Goal: Transaction & Acquisition: Obtain resource

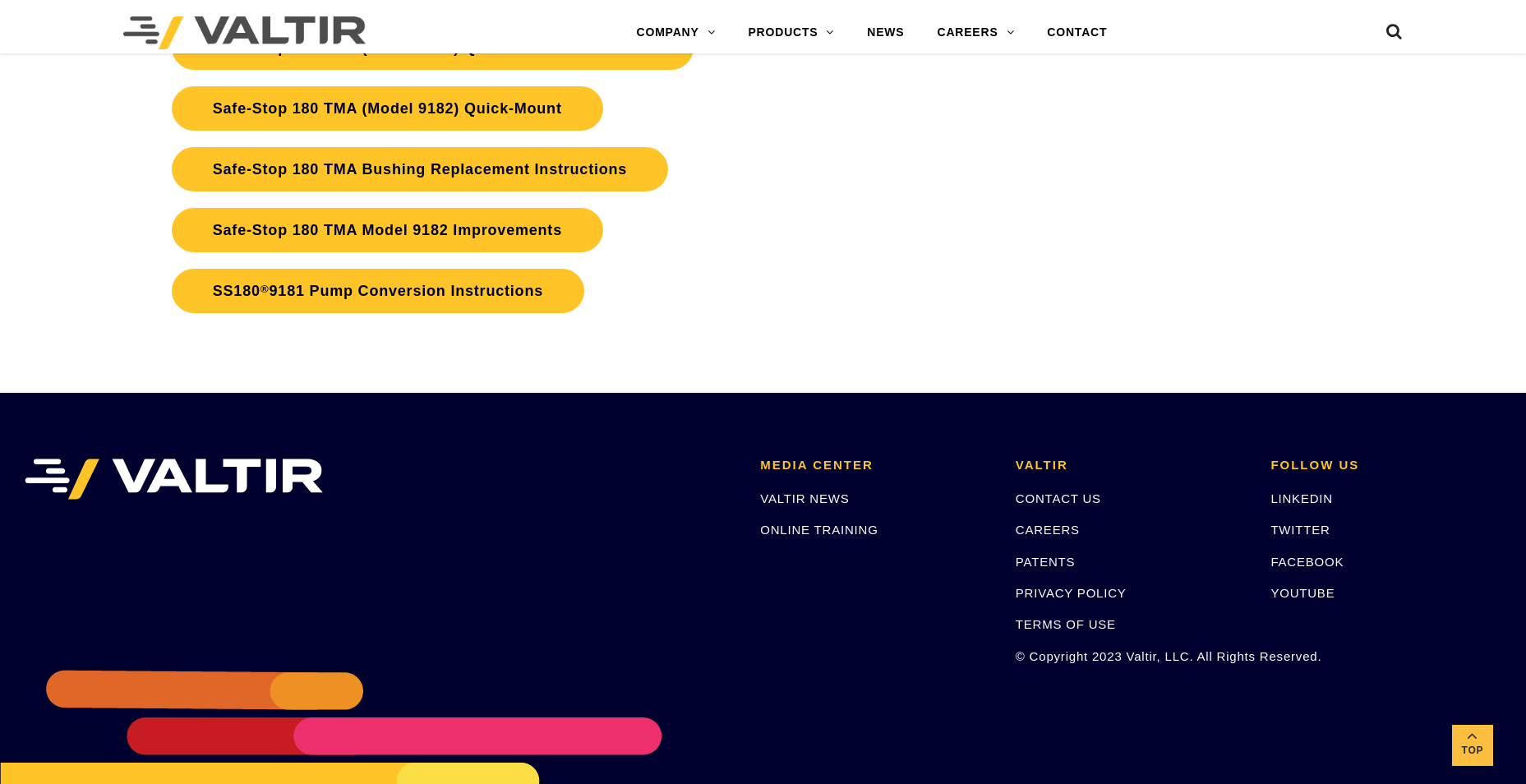
scroll to position [3696, 0]
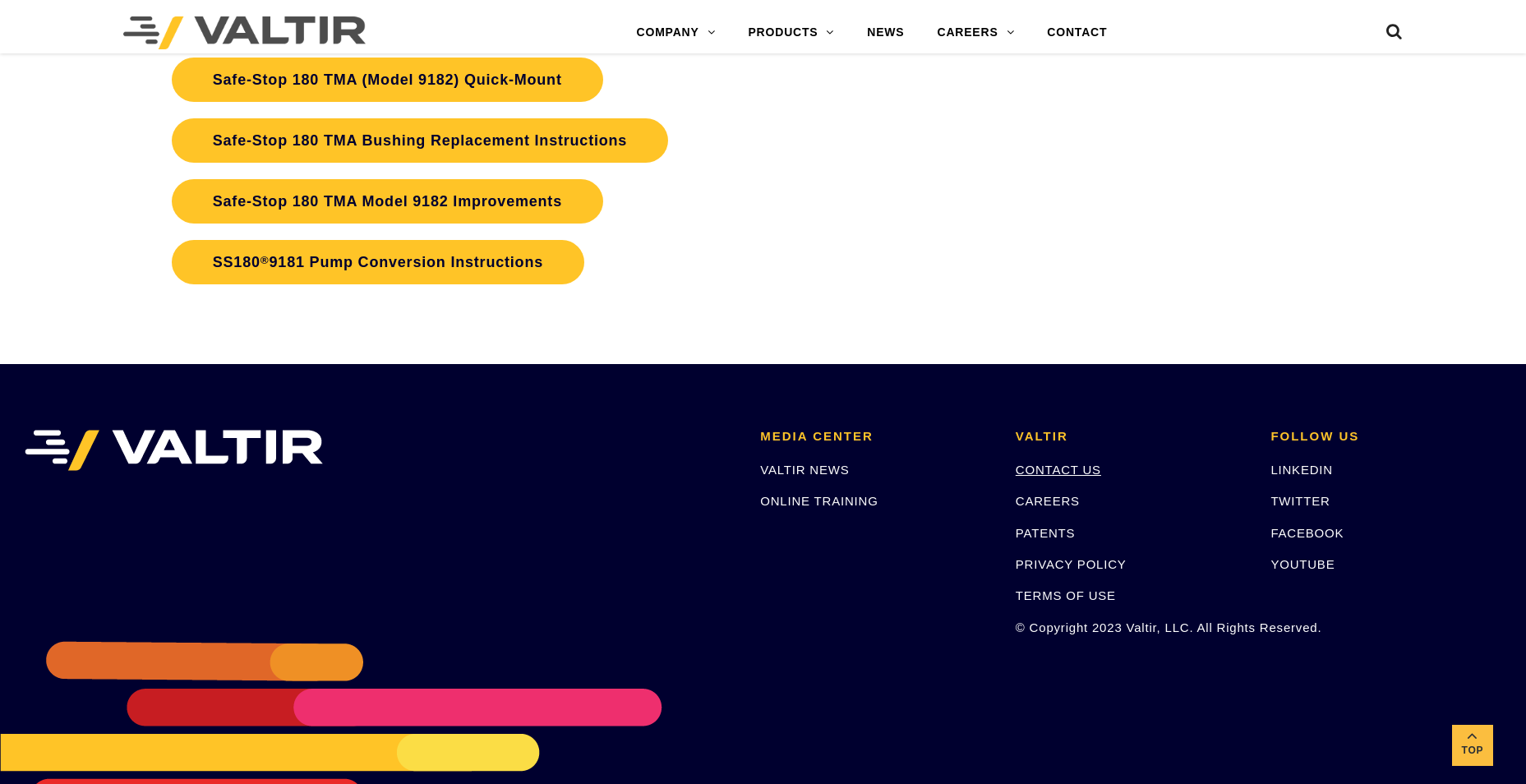
click at [1079, 470] on link "CONTACT US" at bounding box center [1059, 469] width 86 height 14
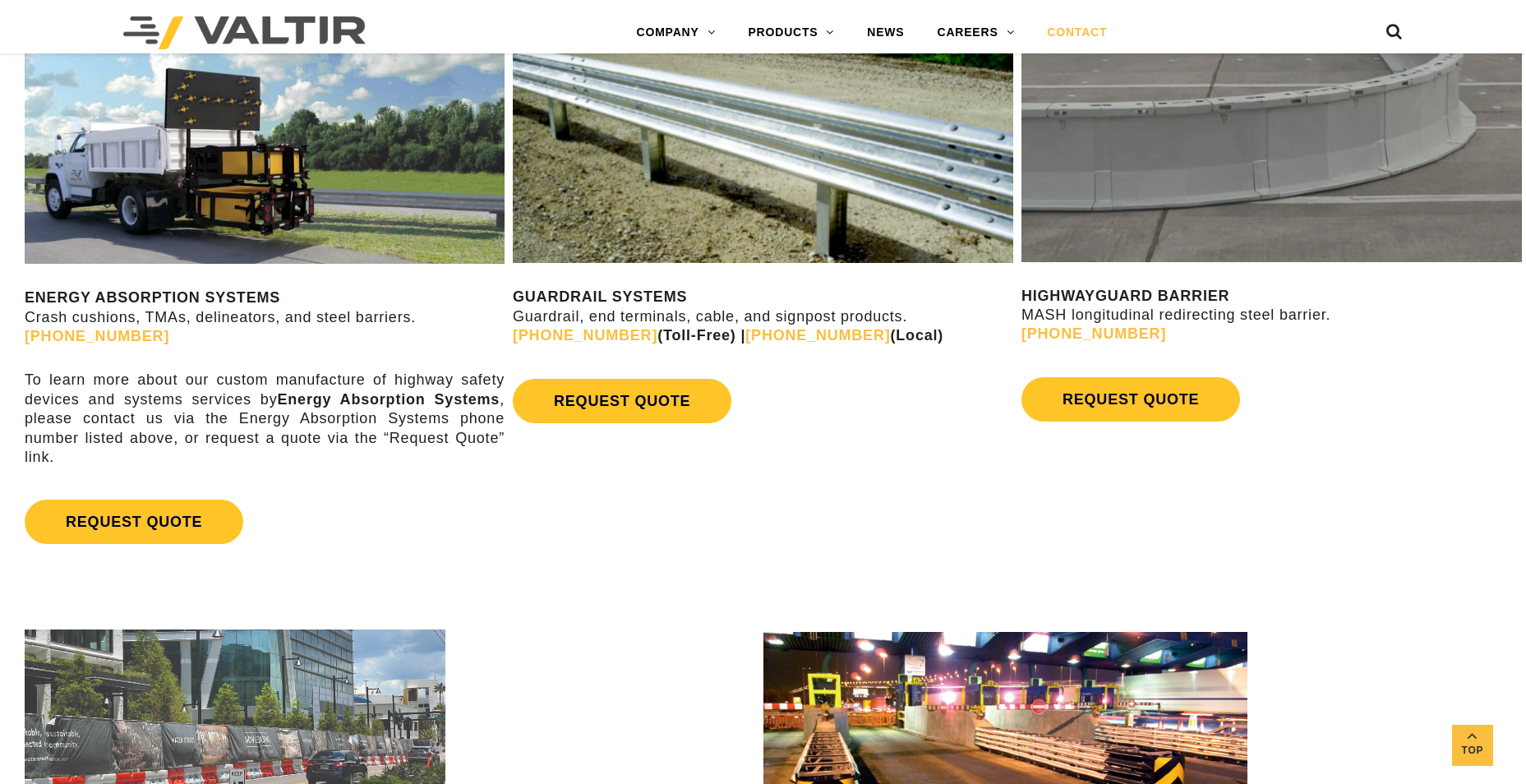
scroll to position [986, 0]
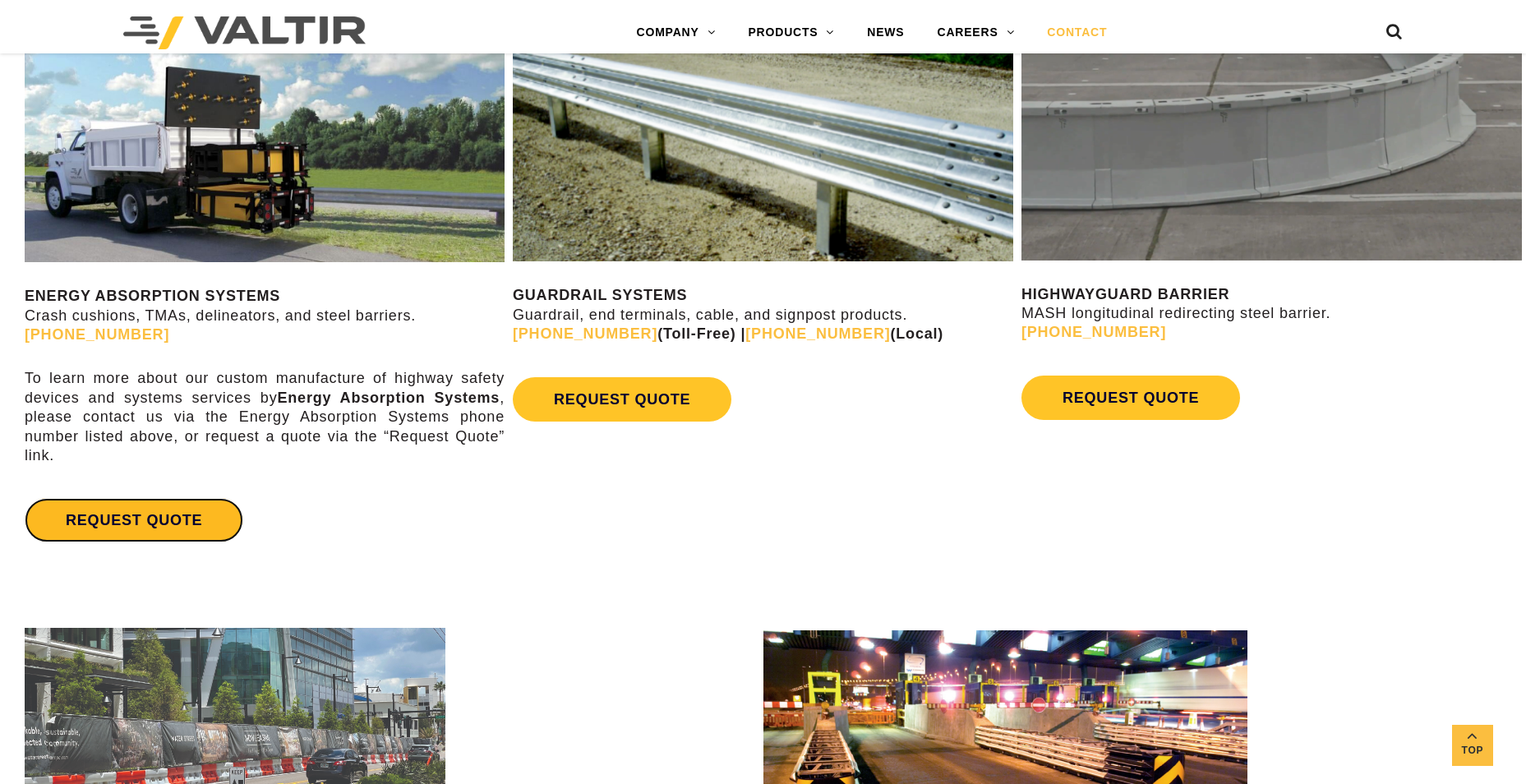
click at [101, 518] on link "REQUEST QUOTE" at bounding box center [133, 520] width 218 height 45
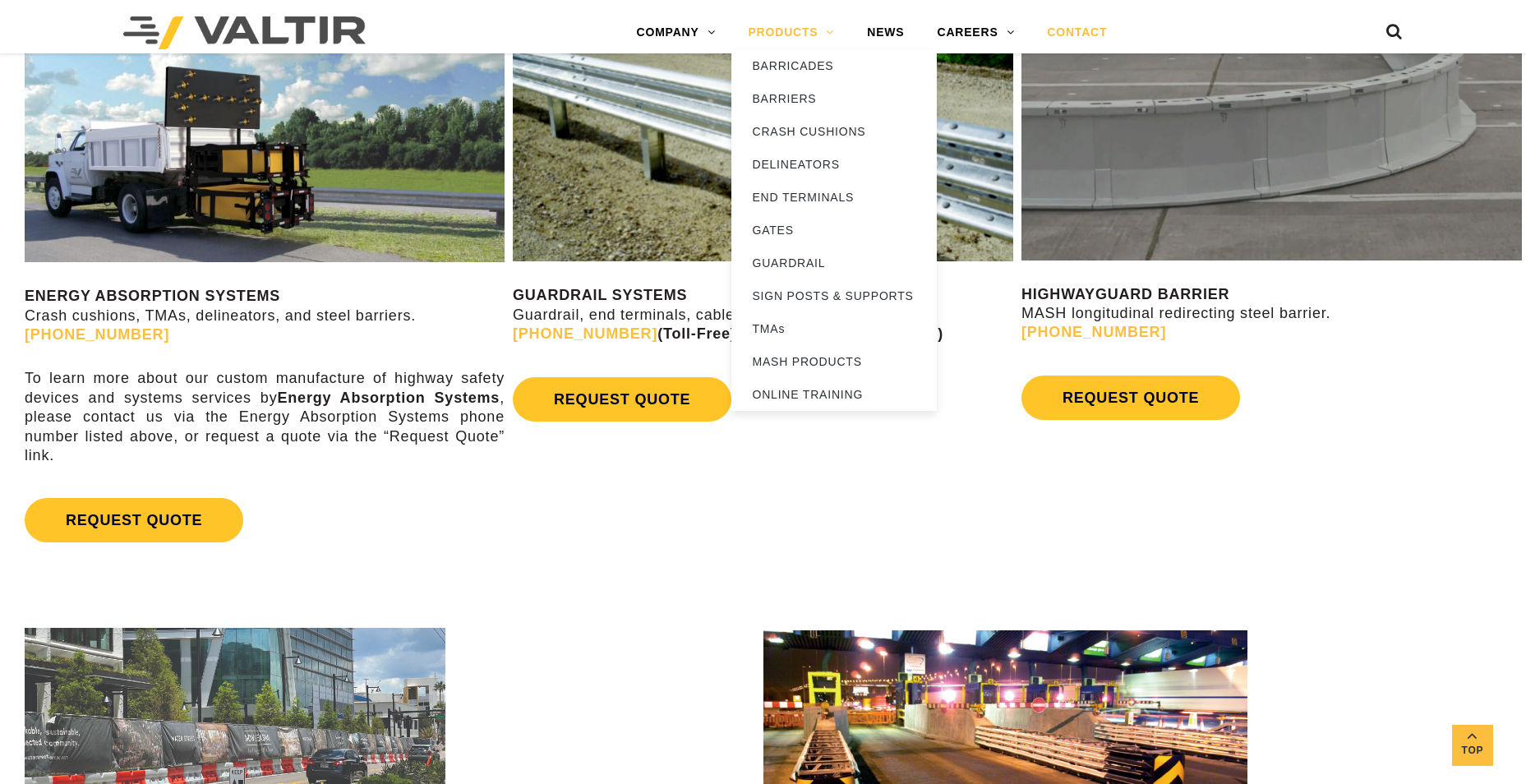
click at [792, 29] on link "PRODUCTS" at bounding box center [790, 32] width 119 height 32
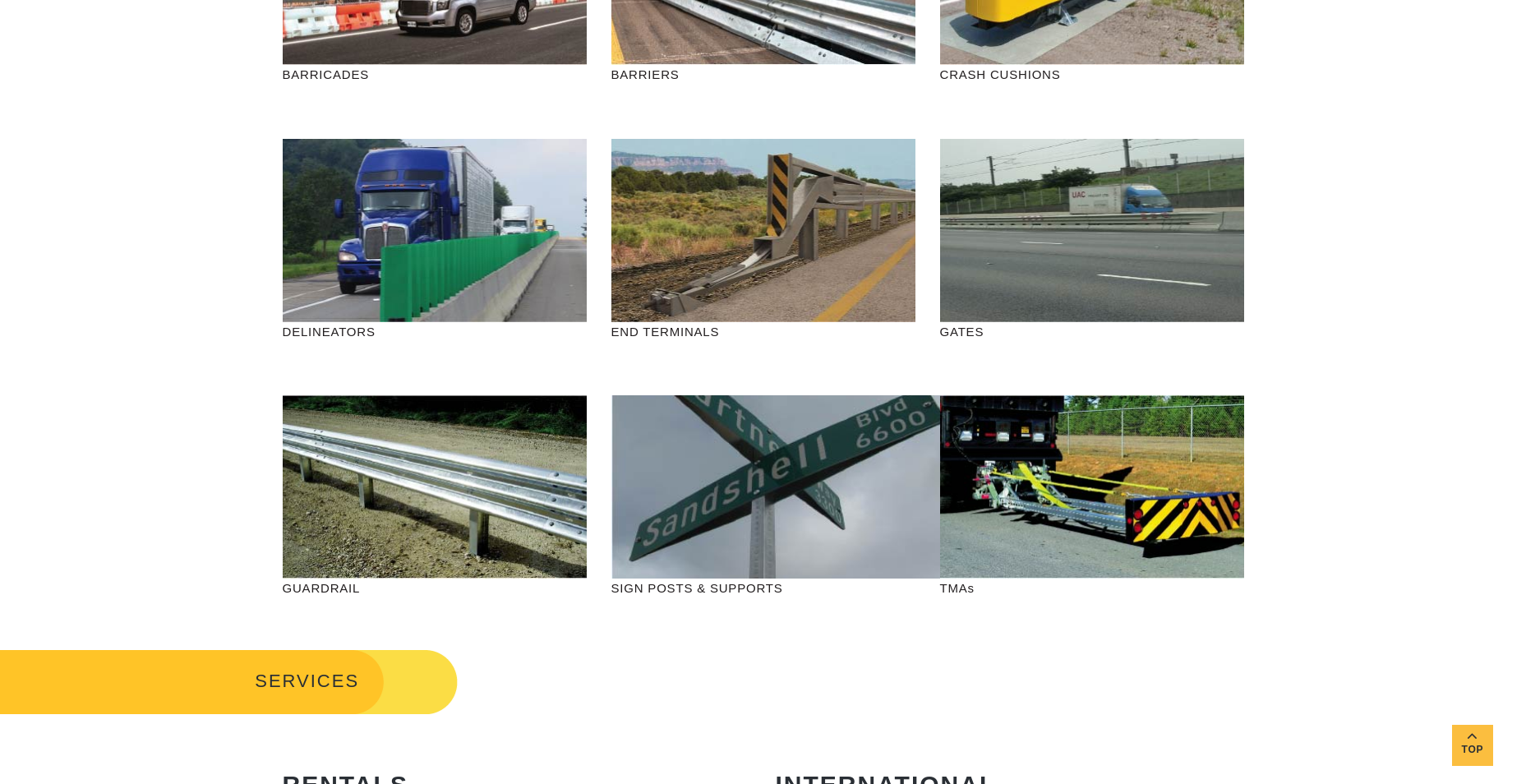
scroll to position [329, 0]
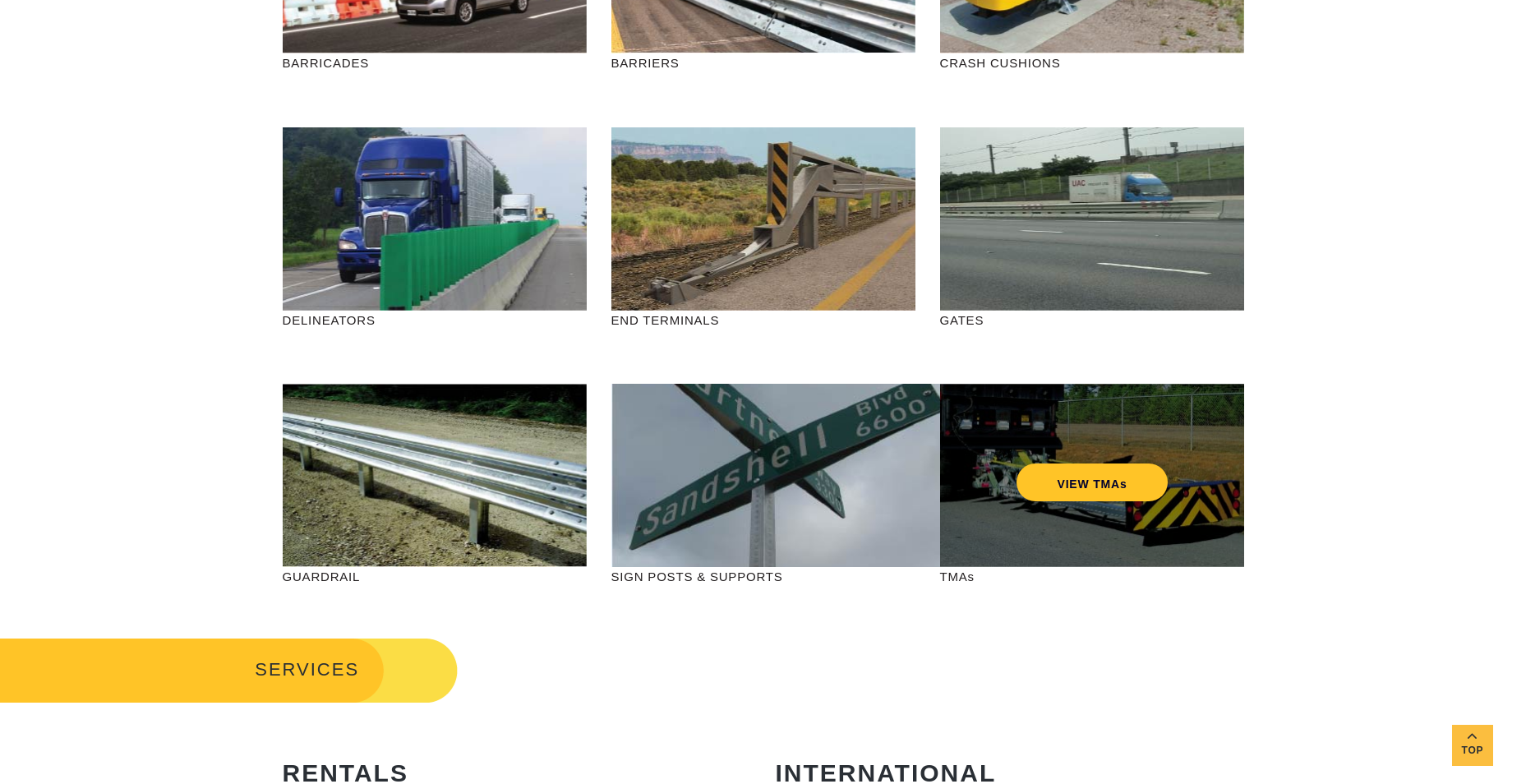
click at [1001, 418] on div "VIEW TMAs" at bounding box center [1091, 475] width 304 height 183
click at [1106, 476] on link "VIEW TMAs" at bounding box center [1092, 482] width 153 height 38
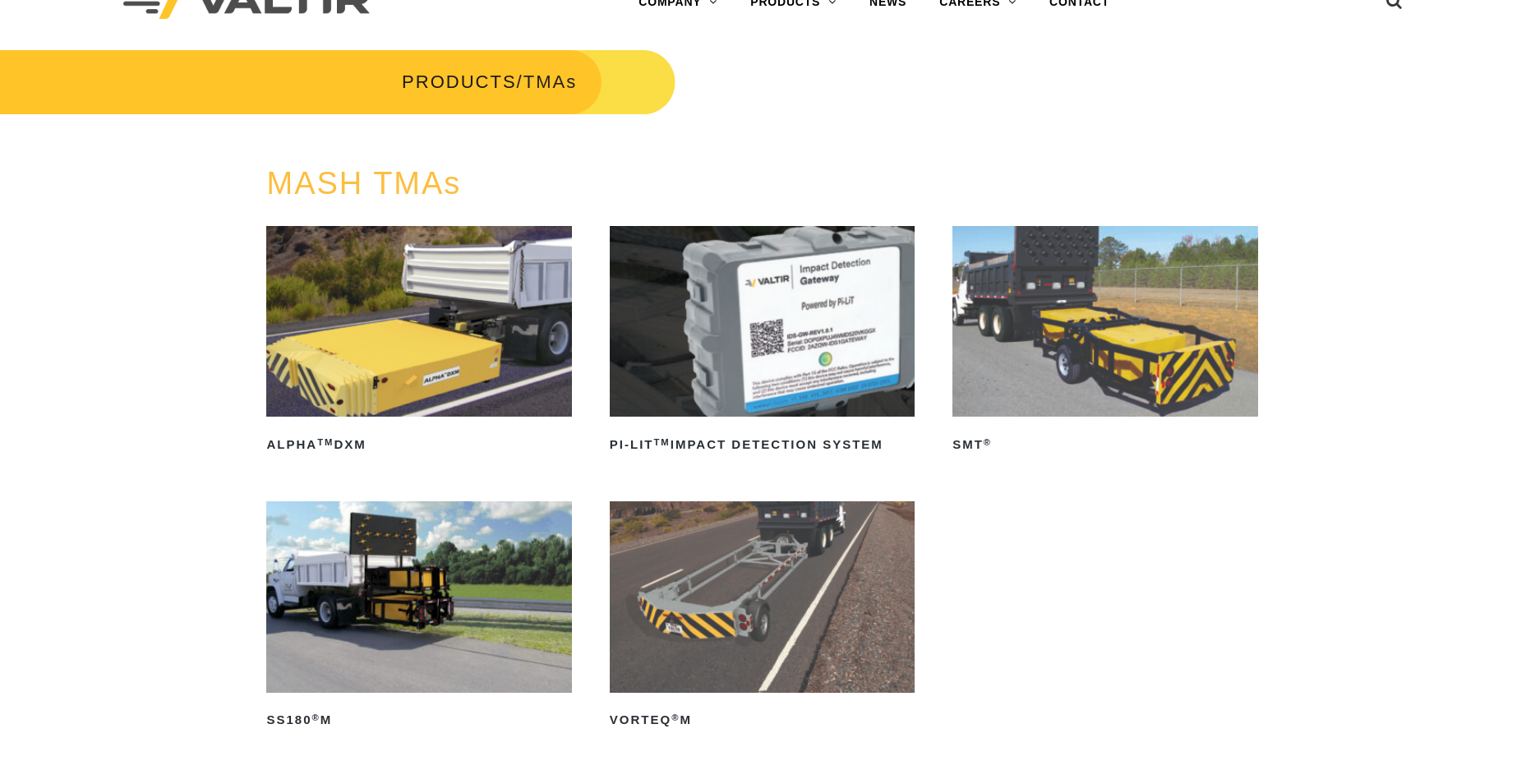
scroll to position [82, 0]
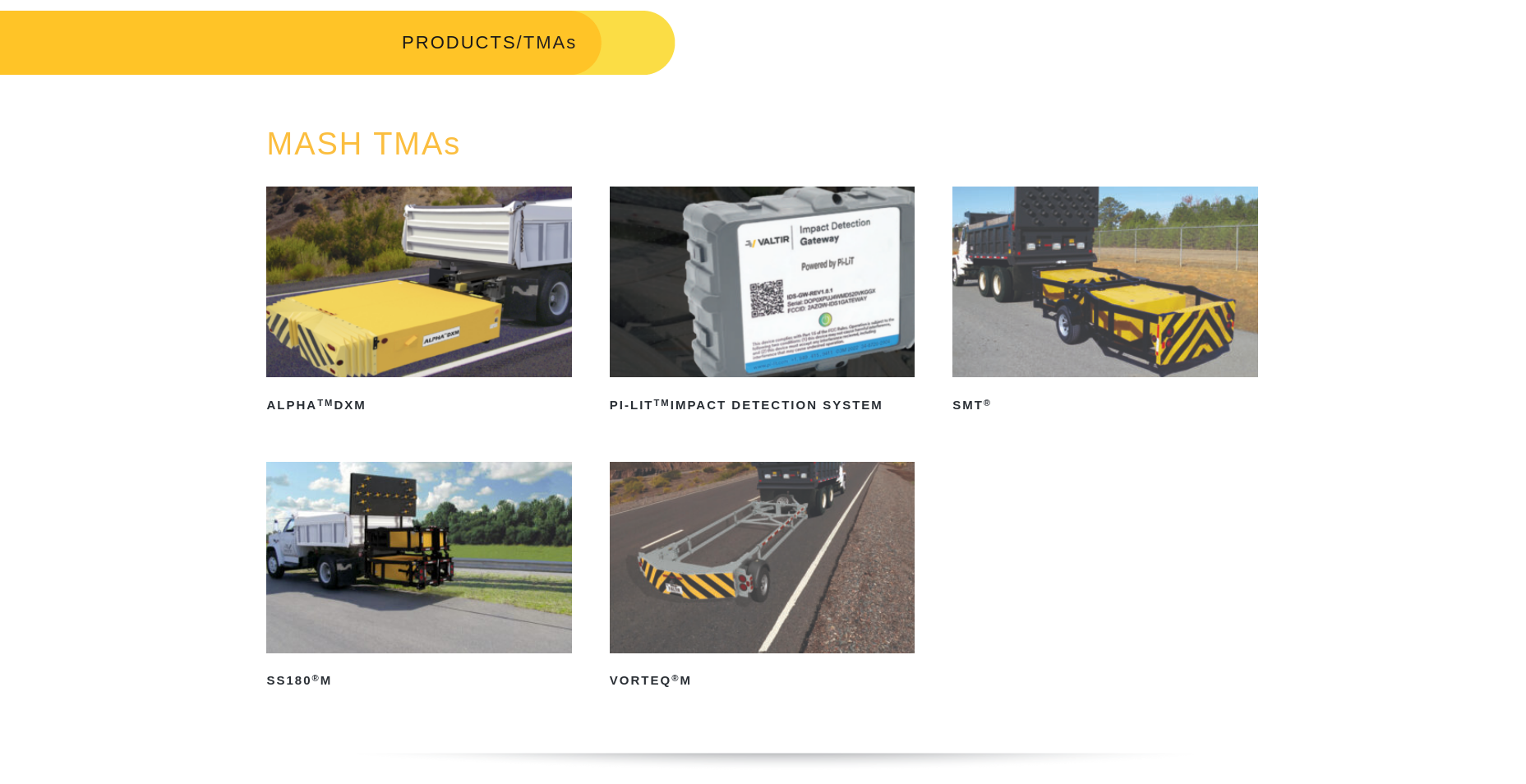
click at [432, 557] on img at bounding box center [418, 557] width 305 height 191
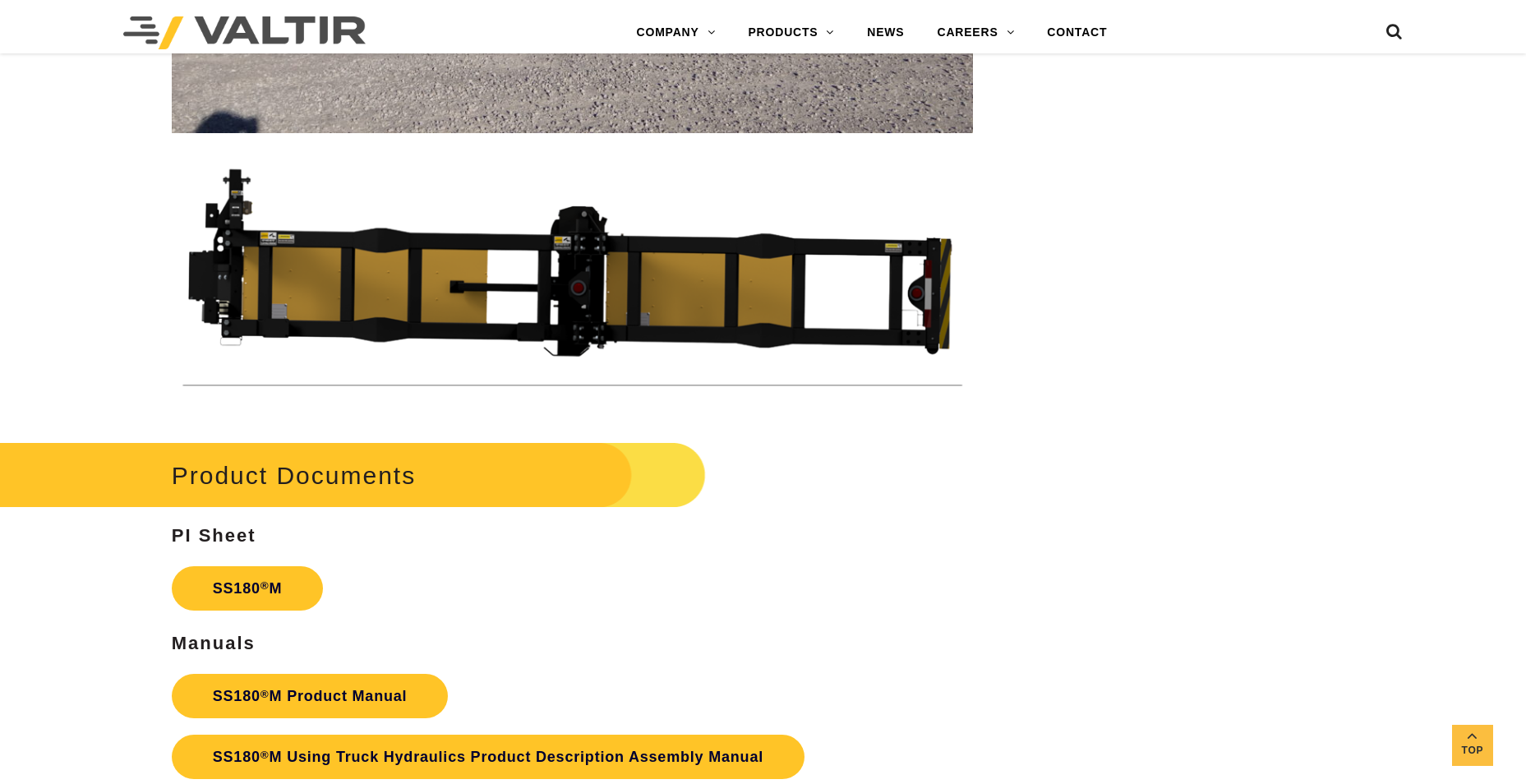
scroll to position [5503, 0]
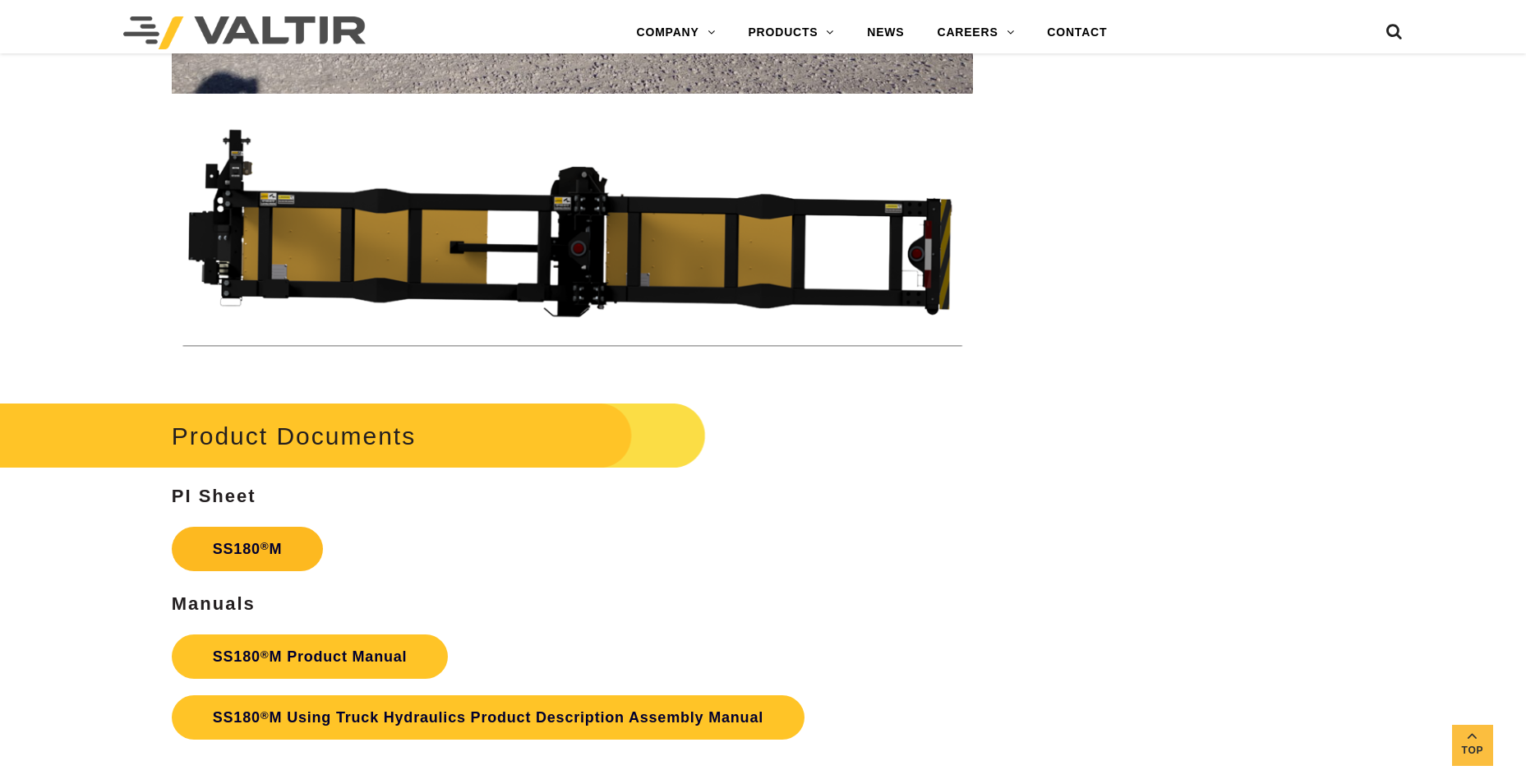
click at [254, 550] on link "SS180 ® M" at bounding box center [248, 549] width 153 height 45
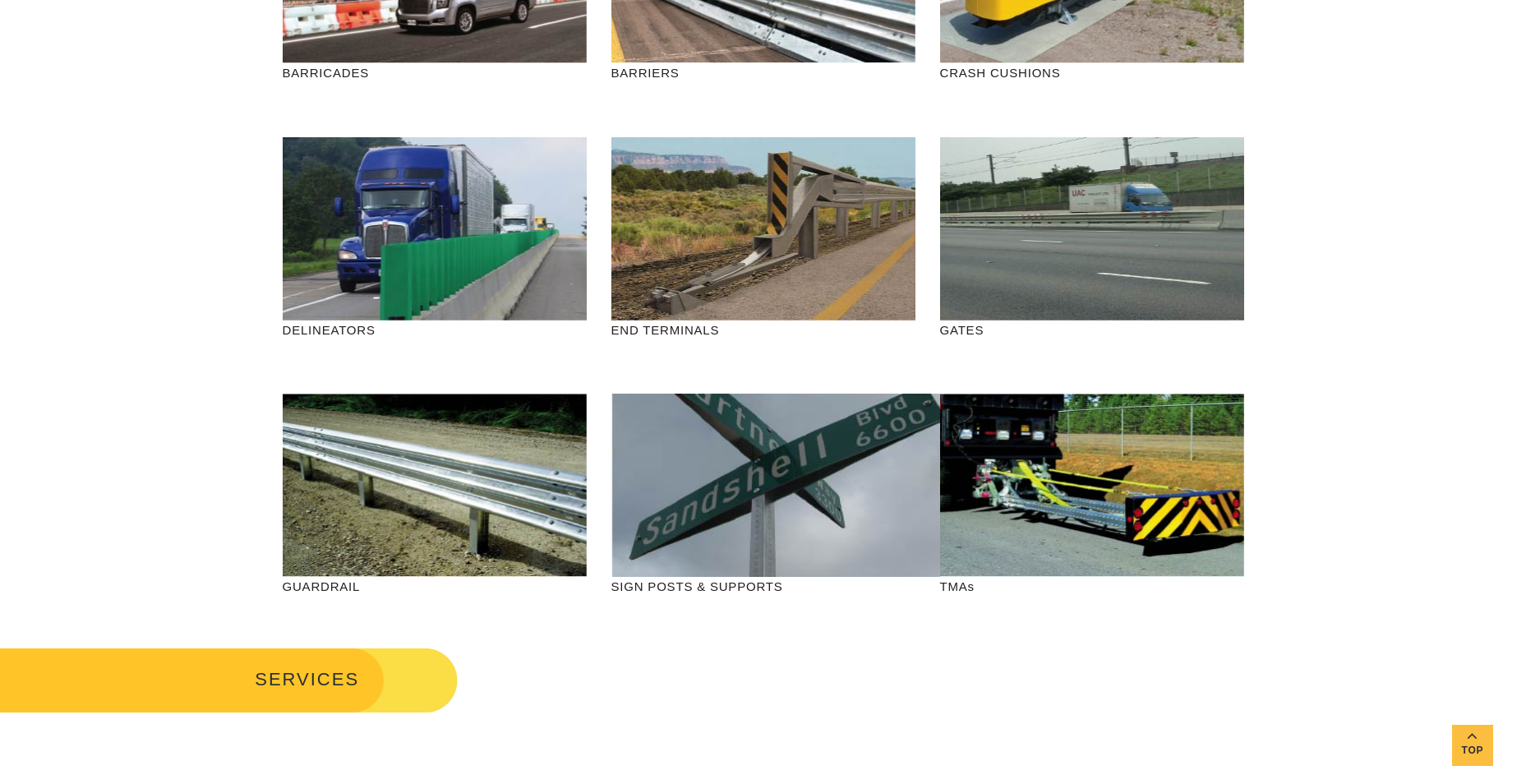
scroll to position [329, 0]
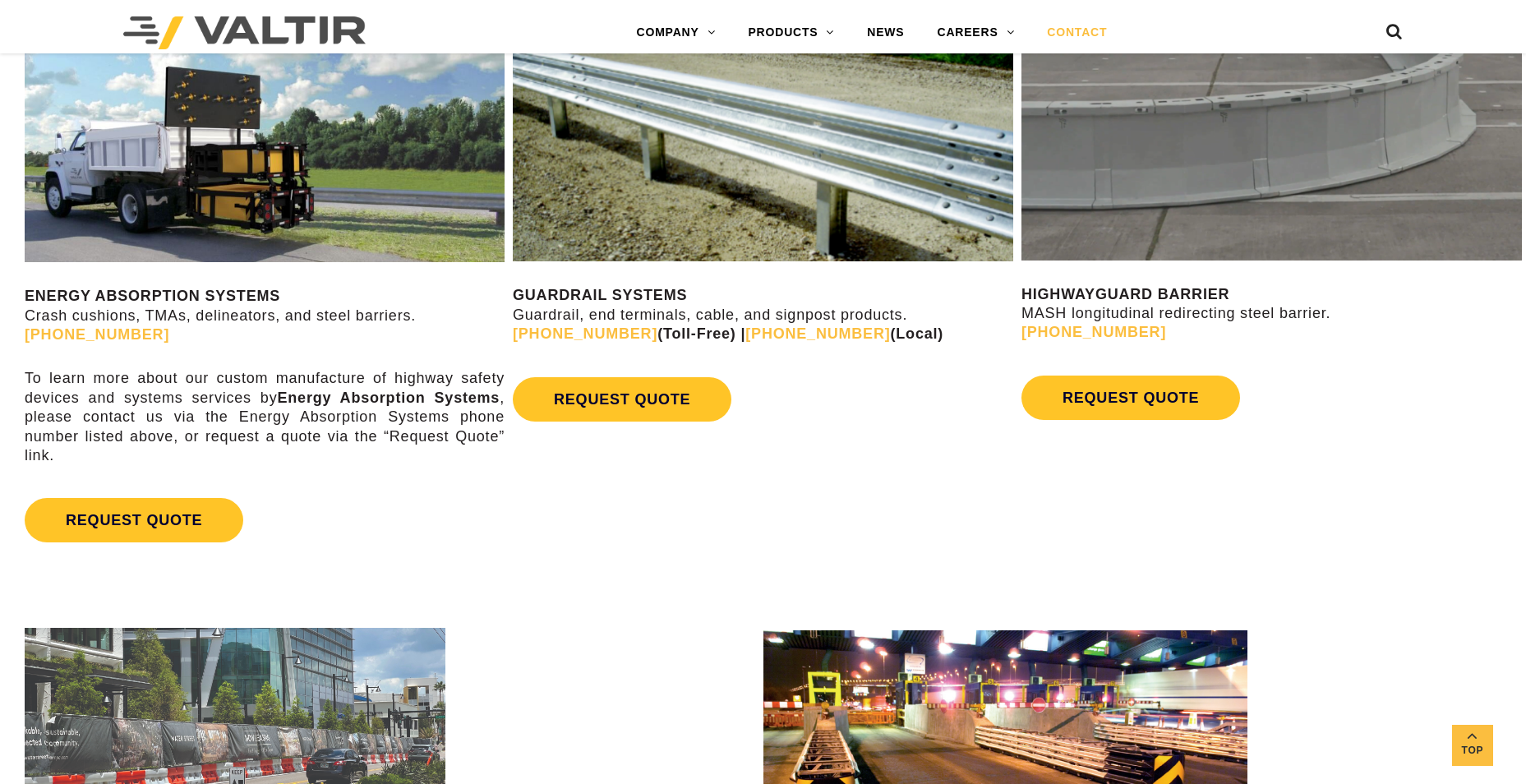
drag, startPoint x: 0, startPoint y: 0, endPoint x: 691, endPoint y: 509, distance: 858.2
click at [691, 510] on div "ENERGY ABSORPTION SYSTEMS Crash cushions, TMAs, delineators, and steel barriers…" at bounding box center [763, 281] width 1526 height 603
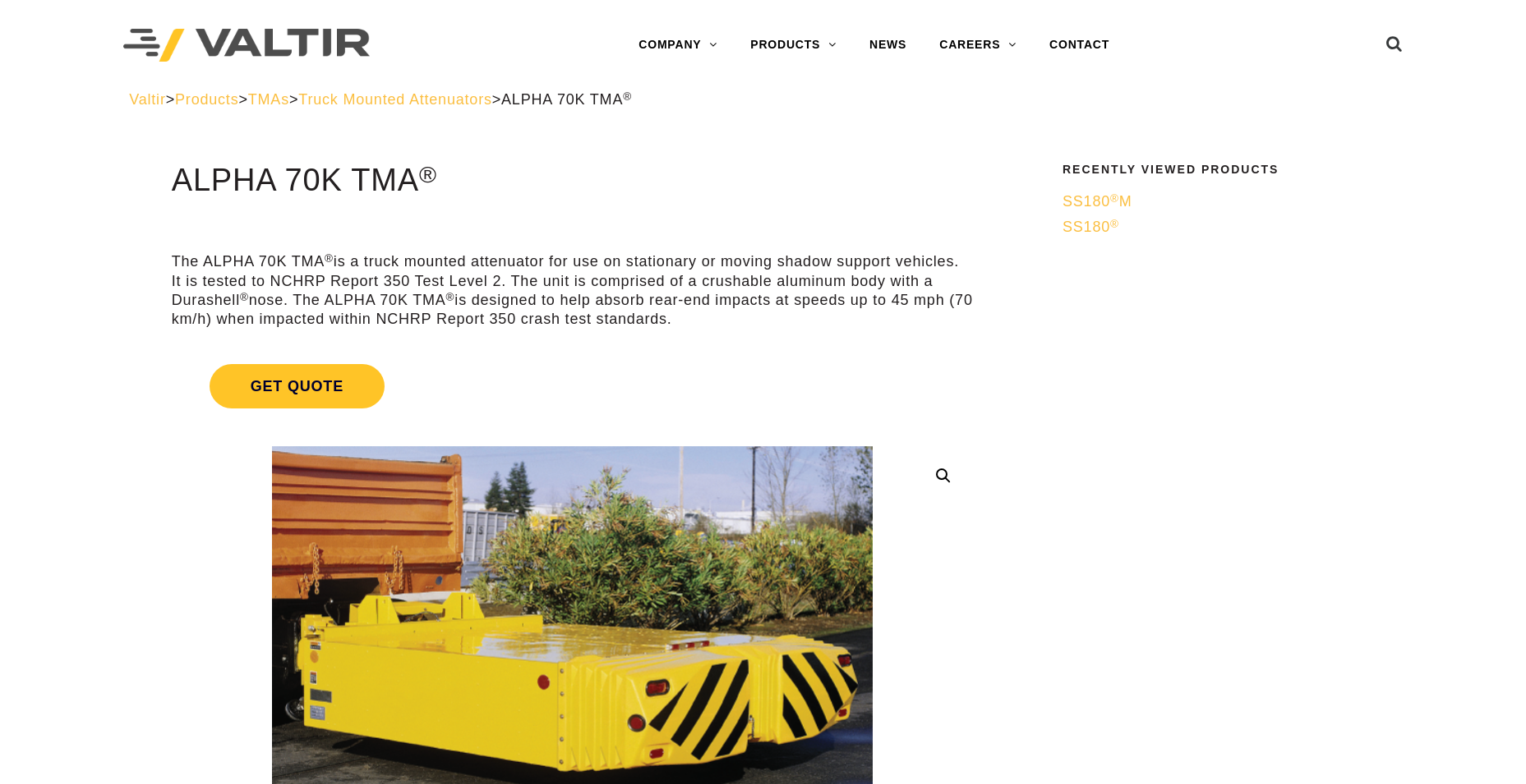
drag, startPoint x: 0, startPoint y: 0, endPoint x: 1083, endPoint y: 508, distance: 1196.2
click at [492, 95] on span "Truck Mounted Attenuators" at bounding box center [395, 99] width 193 height 16
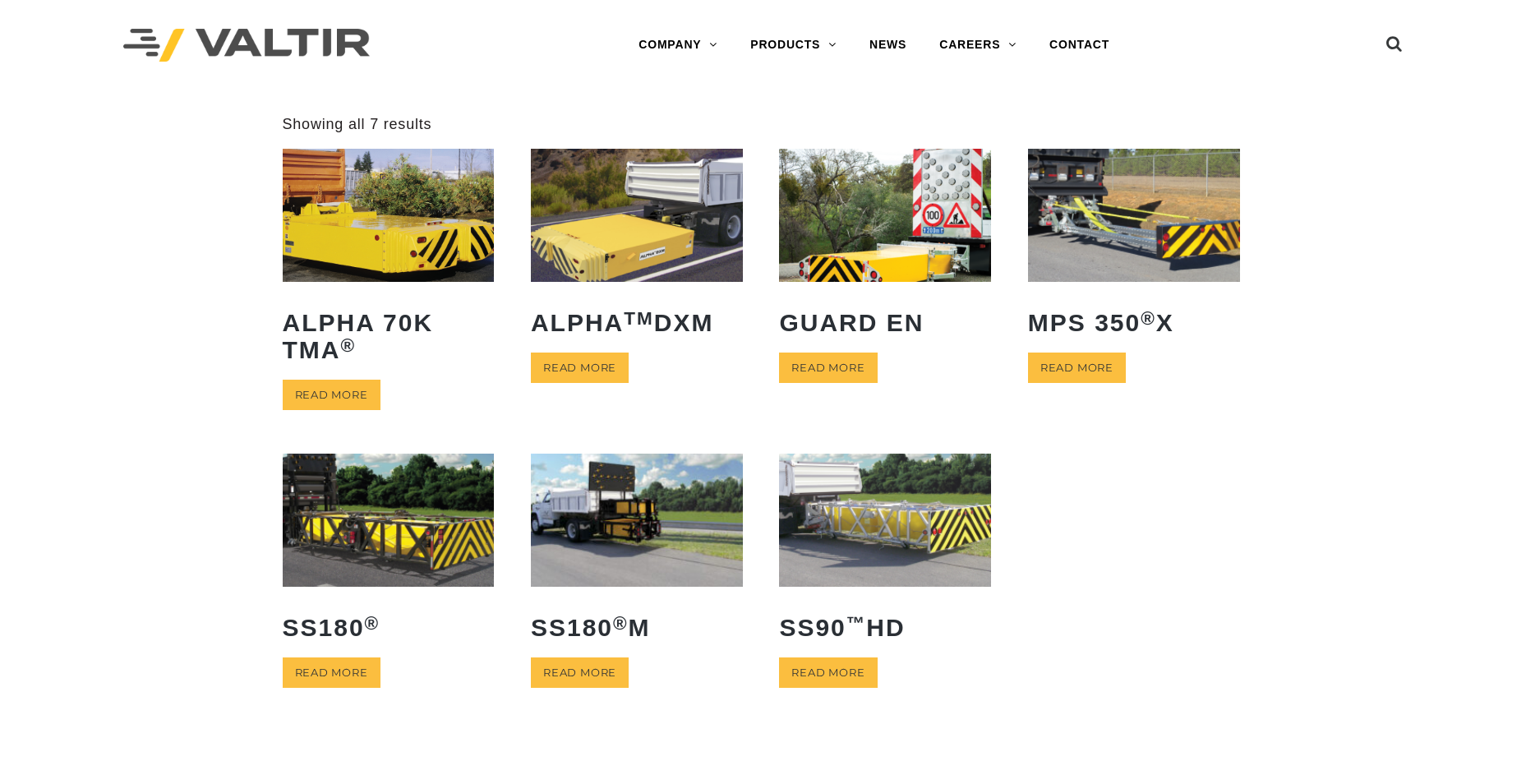
click at [390, 529] on img at bounding box center [389, 519] width 212 height 132
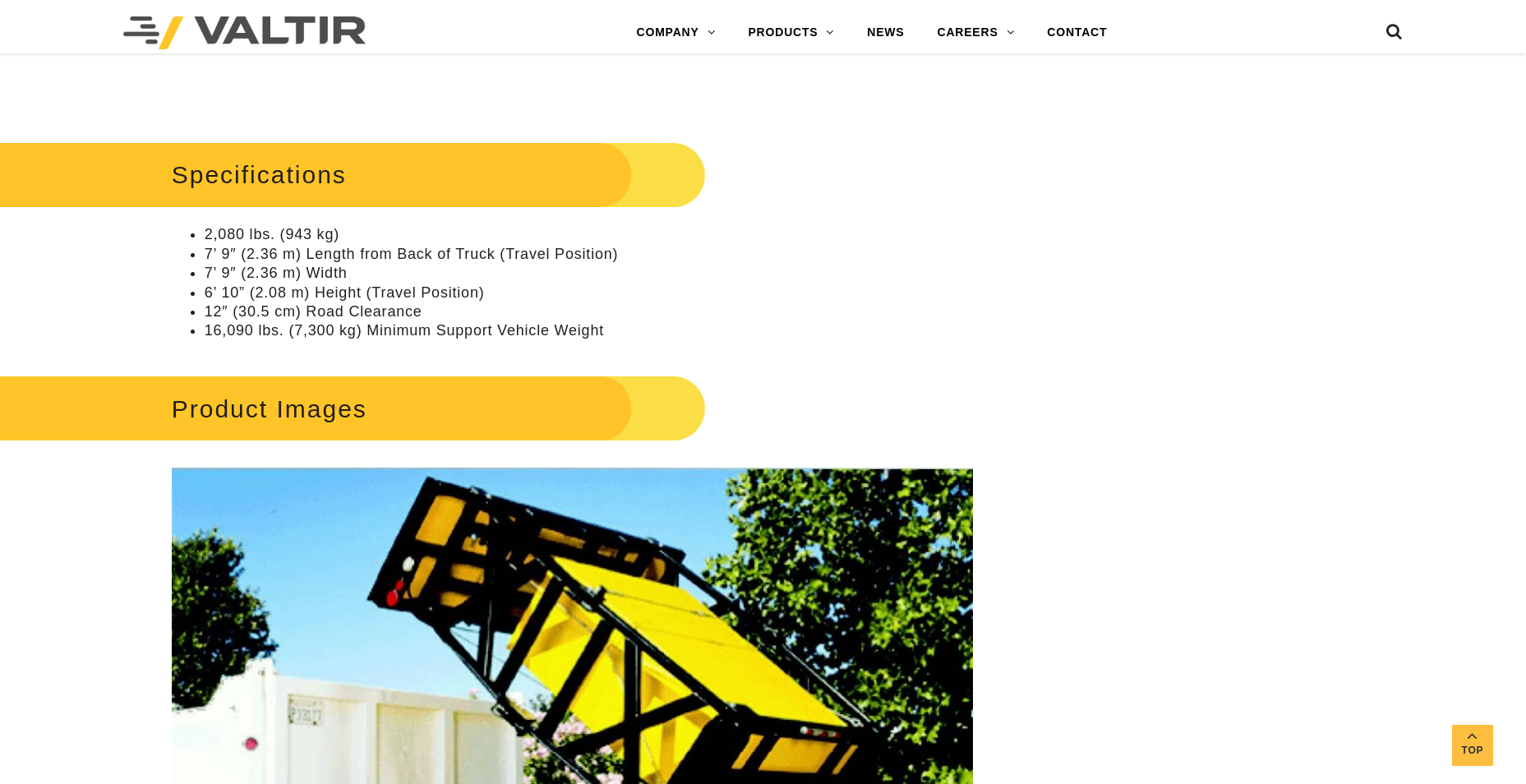
scroll to position [1560, 0]
